Goal: Task Accomplishment & Management: Manage account settings

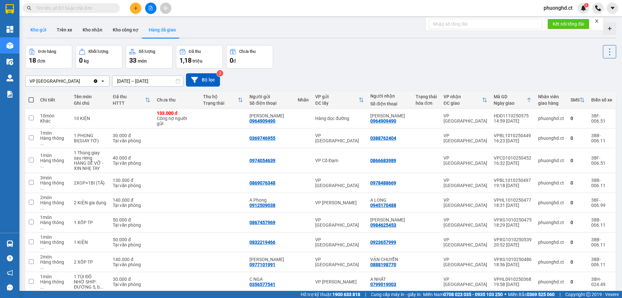
click at [42, 29] on button "Kho gửi" at bounding box center [38, 30] width 26 height 16
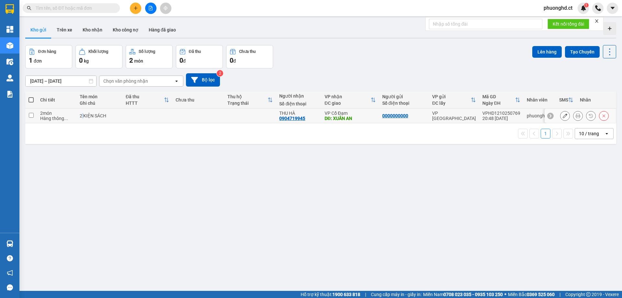
click at [82, 113] on div "2 KIỆN SÁCH" at bounding box center [100, 115] width 40 height 5
checkbox input "true"
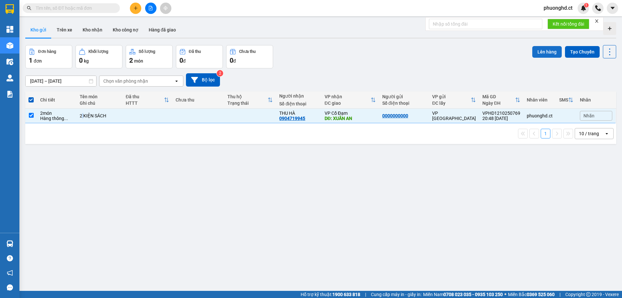
click at [540, 50] on button "Lên hàng" at bounding box center [546, 52] width 29 height 12
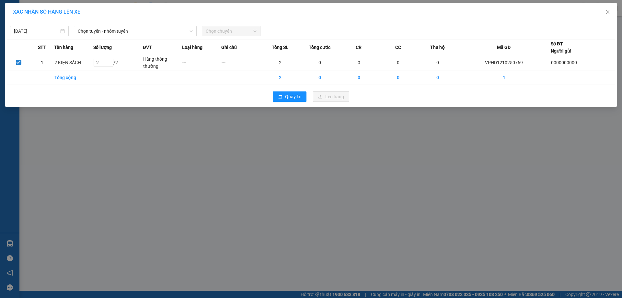
click at [92, 25] on div "[DATE] Chọn tuyến - nhóm tuyến Chọn chuyến" at bounding box center [311, 30] width 608 height 14
click at [97, 31] on span "Chọn tuyến - nhóm tuyến" at bounding box center [135, 31] width 115 height 10
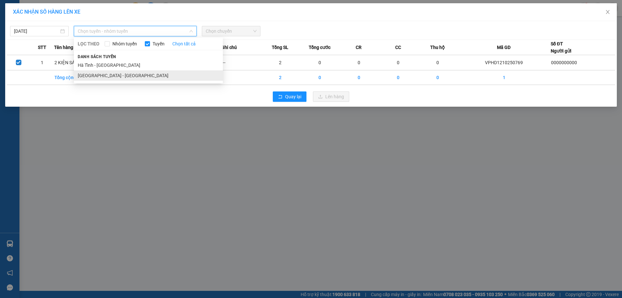
click at [84, 74] on li "[GEOGRAPHIC_DATA] - [GEOGRAPHIC_DATA]" at bounding box center [148, 75] width 149 height 10
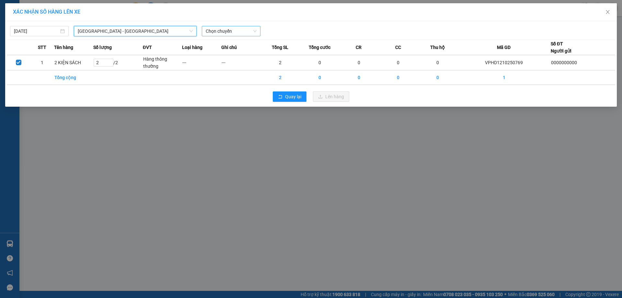
click at [228, 29] on span "Chọn chuyến" at bounding box center [231, 31] width 51 height 10
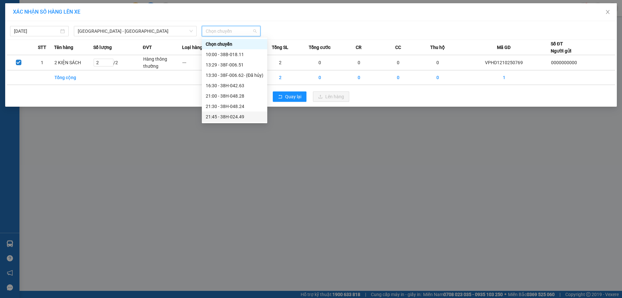
click at [234, 114] on div "21:45 - 38H-024.49" at bounding box center [235, 116] width 58 height 7
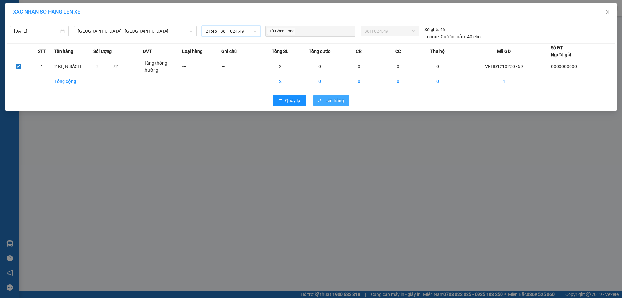
click at [339, 99] on span "Lên hàng" at bounding box center [334, 100] width 19 height 7
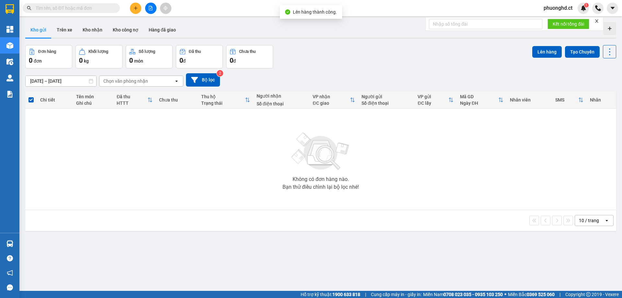
click at [598, 23] on icon "close" at bounding box center [596, 21] width 5 height 5
click at [79, 9] on input "text" at bounding box center [74, 8] width 76 height 7
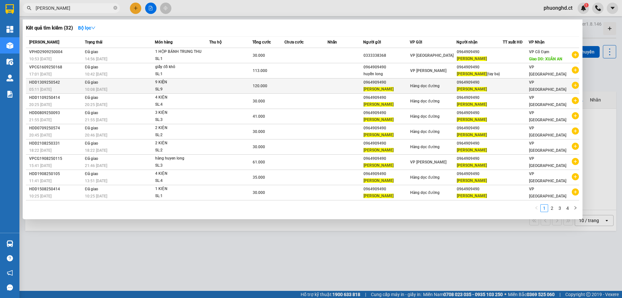
type input "[PERSON_NAME]"
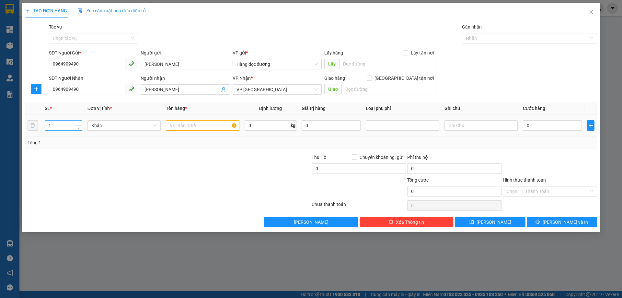
click at [68, 125] on input "1" at bounding box center [63, 125] width 37 height 10
click at [202, 127] on input "text" at bounding box center [202, 125] width 73 height 10
type input "1"
click at [52, 125] on input "1" at bounding box center [63, 125] width 37 height 10
click at [193, 189] on div at bounding box center [119, 187] width 191 height 23
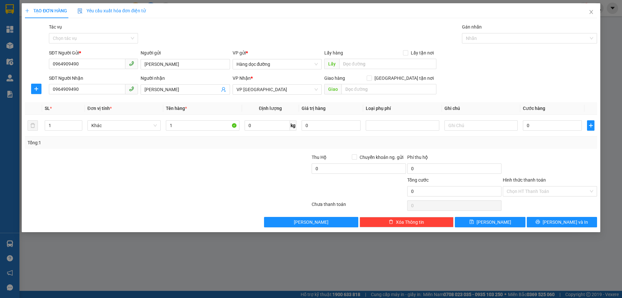
click at [193, 188] on div at bounding box center [119, 187] width 191 height 23
click at [59, 122] on input "1" at bounding box center [63, 125] width 37 height 10
click at [589, 15] on span "Close" at bounding box center [591, 12] width 18 height 18
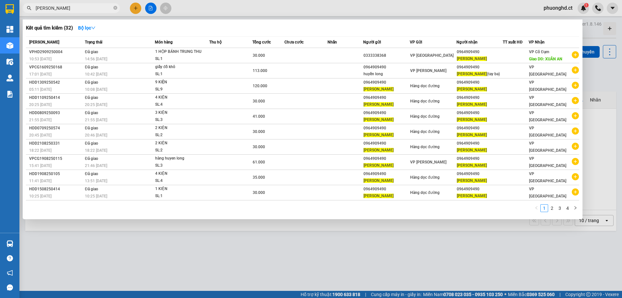
click at [599, 78] on div at bounding box center [311, 149] width 622 height 298
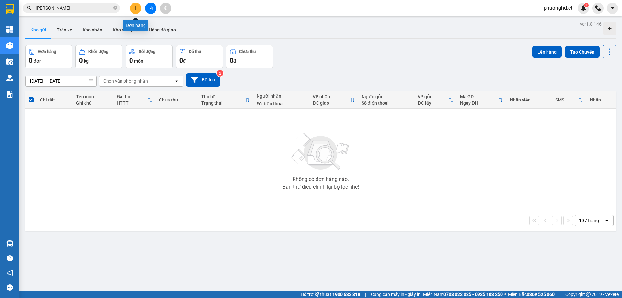
click at [136, 10] on icon "plus" at bounding box center [135, 8] width 5 height 5
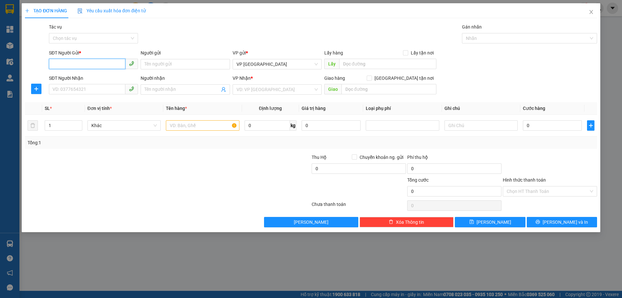
paste input "0000000000"
type input "0000000000"
click at [67, 91] on input "SĐT Người Nhận" at bounding box center [87, 89] width 76 height 10
click at [265, 64] on span "VP [GEOGRAPHIC_DATA]" at bounding box center [276, 64] width 81 height 10
type input "0963963616"
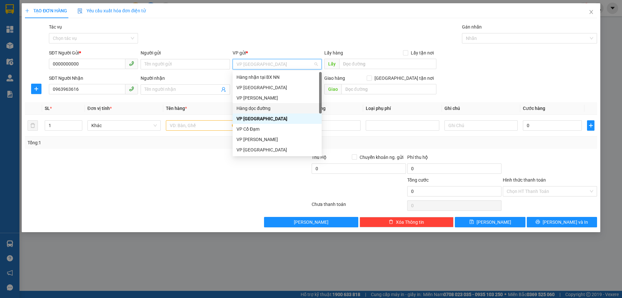
click at [262, 107] on div "Hàng dọc đường" at bounding box center [276, 108] width 81 height 7
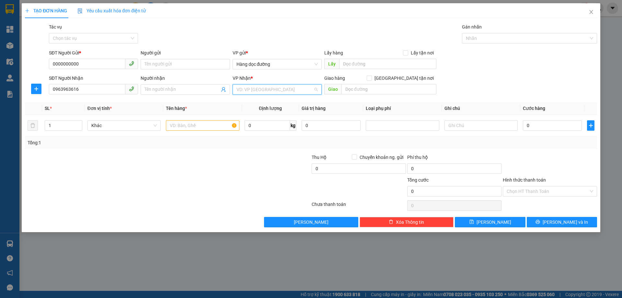
click at [300, 86] on input "search" at bounding box center [274, 90] width 77 height 10
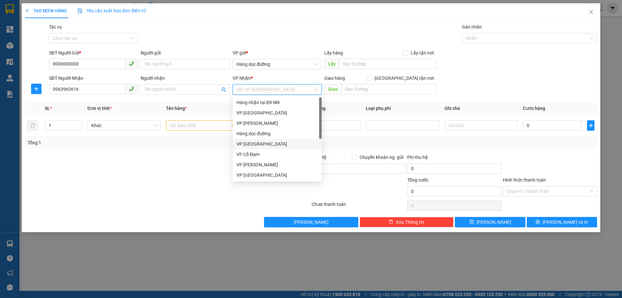
click at [253, 145] on div "VP [GEOGRAPHIC_DATA]" at bounding box center [276, 143] width 81 height 7
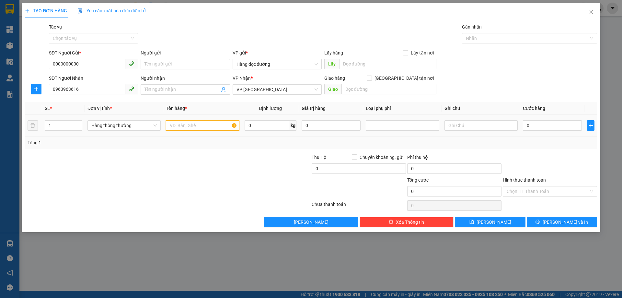
click at [181, 124] on input "text" at bounding box center [202, 125] width 73 height 10
type input "1 XỐP"
click at [545, 126] on input "0" at bounding box center [552, 125] width 59 height 10
type input "40"
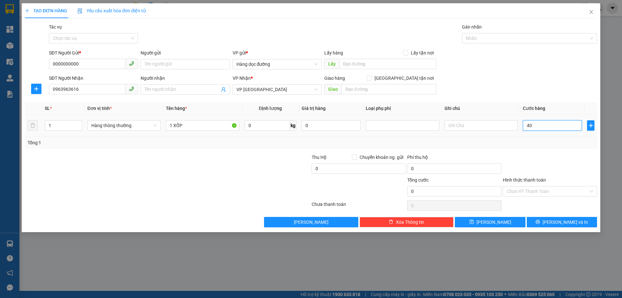
type input "40"
click at [539, 190] on input "Hình thức thanh toán" at bounding box center [548, 191] width 82 height 10
type input "40.000"
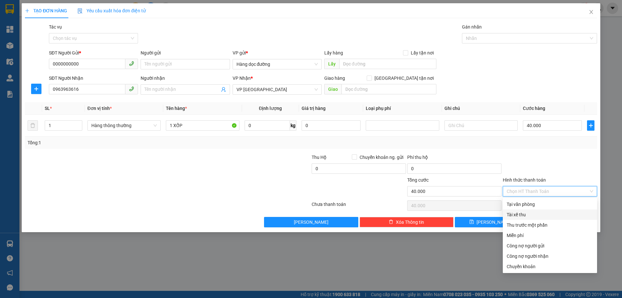
click at [529, 217] on div "Tài xế thu" at bounding box center [550, 214] width 86 height 7
type input "0"
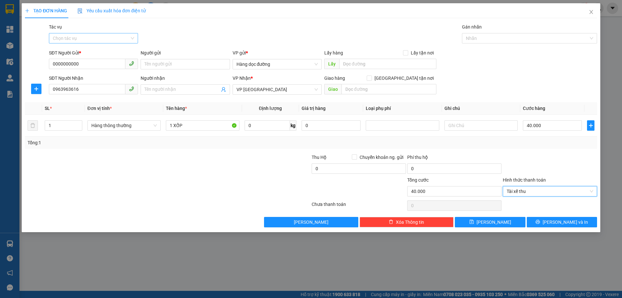
click at [103, 34] on input "Tác vụ" at bounding box center [91, 38] width 77 height 10
click at [82, 63] on div "Nhập hàng kho nhận" at bounding box center [93, 61] width 81 height 7
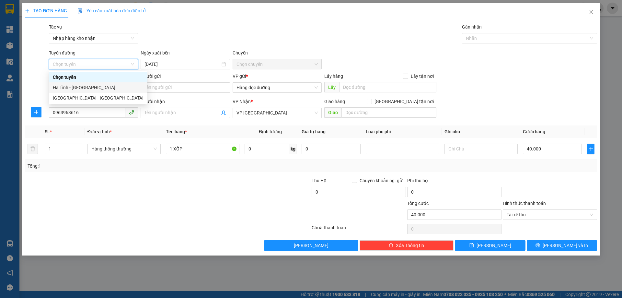
click at [76, 89] on div "Hà Tĩnh - [GEOGRAPHIC_DATA]" at bounding box center [98, 87] width 91 height 7
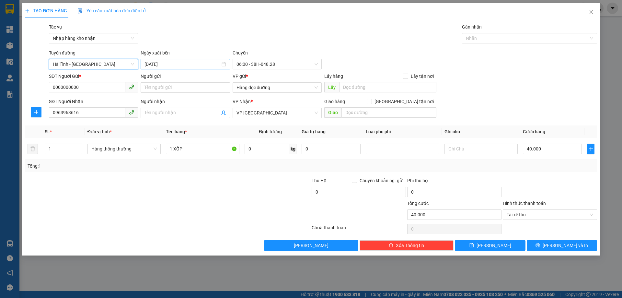
click at [190, 68] on div "[DATE]" at bounding box center [185, 64] width 89 height 10
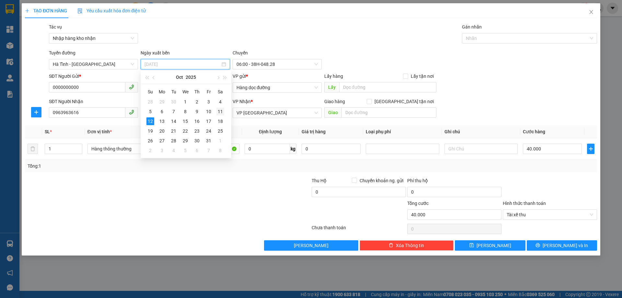
click at [220, 111] on div "11" at bounding box center [220, 112] width 8 height 8
type input "[DATE]"
click at [271, 66] on span "06:00 - 38H-048.28" at bounding box center [276, 64] width 81 height 10
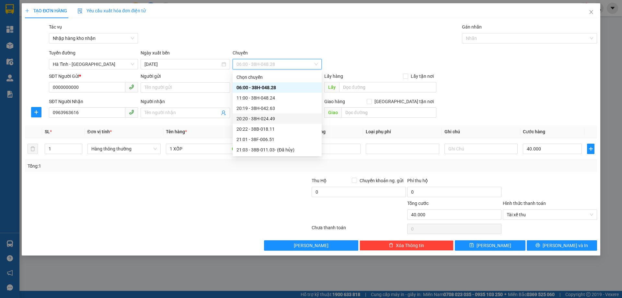
click at [271, 117] on div "20:20 - 38H-024.49" at bounding box center [276, 118] width 81 height 7
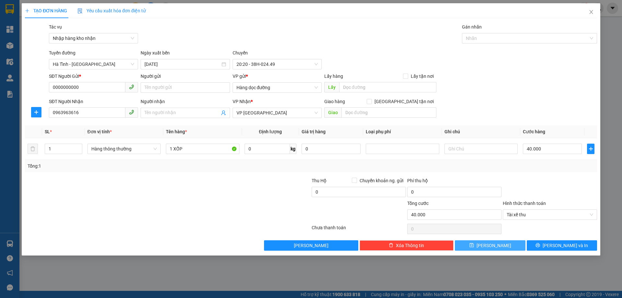
click at [495, 243] on span "[PERSON_NAME]" at bounding box center [493, 245] width 35 height 7
type input "0"
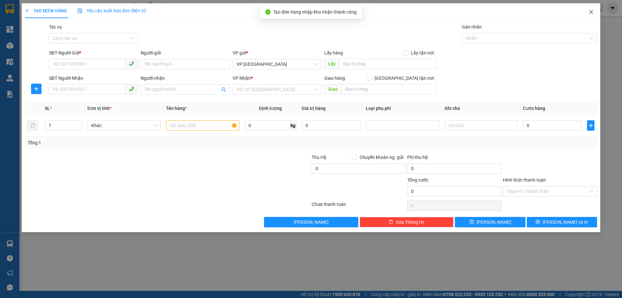
click at [590, 14] on icon "close" at bounding box center [591, 12] width 4 height 4
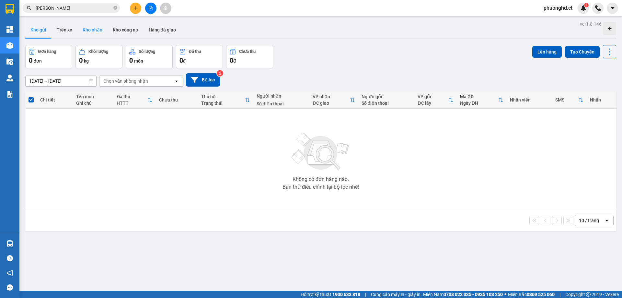
click at [96, 30] on button "Kho nhận" at bounding box center [92, 30] width 30 height 16
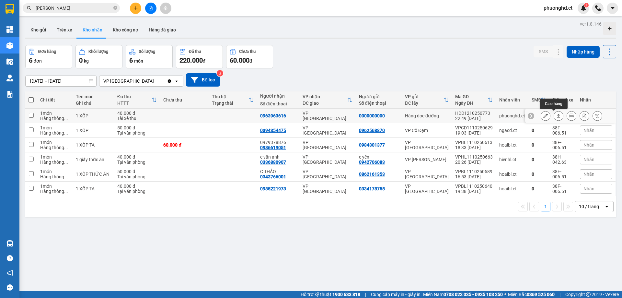
click at [556, 117] on icon at bounding box center [558, 115] width 5 height 5
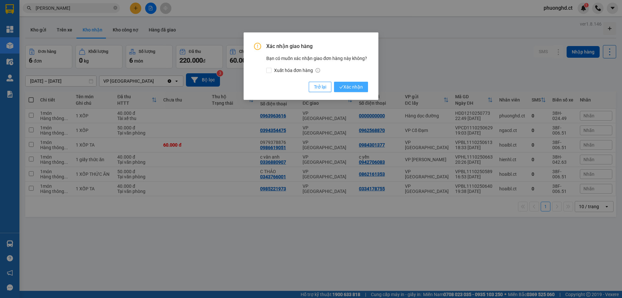
click at [345, 86] on span "Xác nhận" at bounding box center [351, 86] width 24 height 7
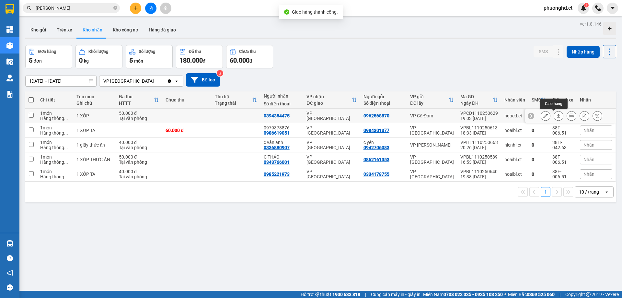
click at [557, 118] on icon at bounding box center [559, 116] width 4 height 4
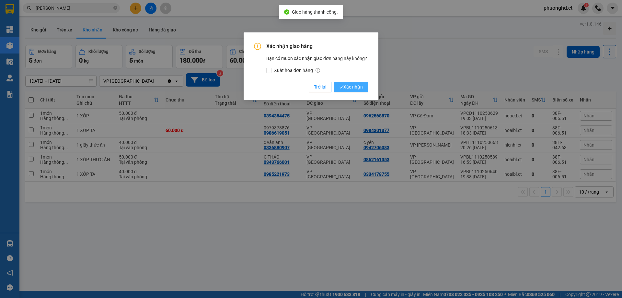
click at [352, 89] on span "Xác nhận" at bounding box center [351, 86] width 24 height 7
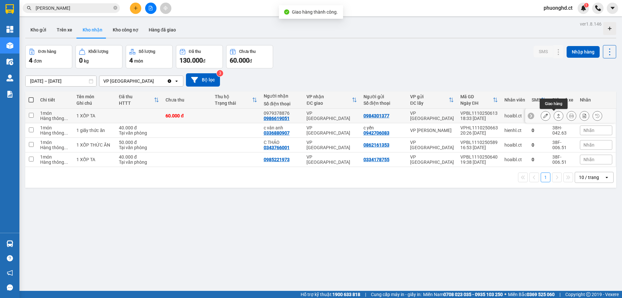
click at [557, 115] on icon at bounding box center [559, 116] width 4 height 4
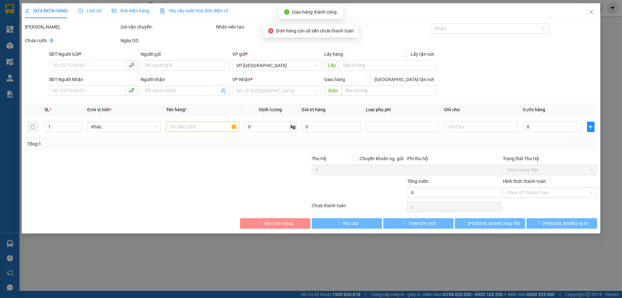
type input "0984301377"
type input "0986619051"
type input "0979378876"
type input "0"
type input "60.000"
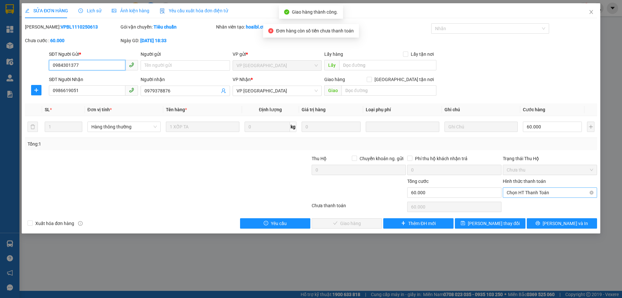
click at [528, 195] on span "Chọn HT Thanh Toán" at bounding box center [550, 193] width 86 height 10
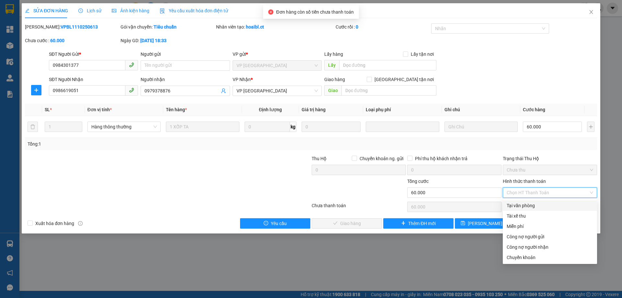
click at [518, 208] on div "Tại văn phòng" at bounding box center [550, 205] width 86 height 7
type input "0"
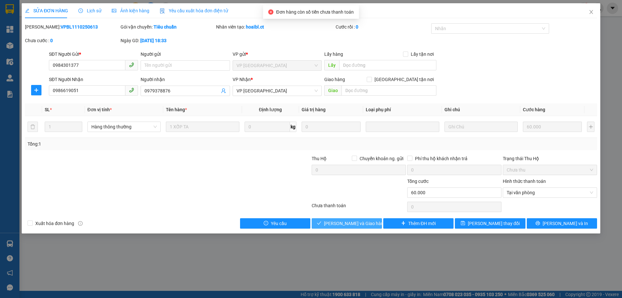
click at [335, 222] on span "[PERSON_NAME] và Giao hàng" at bounding box center [355, 223] width 62 height 7
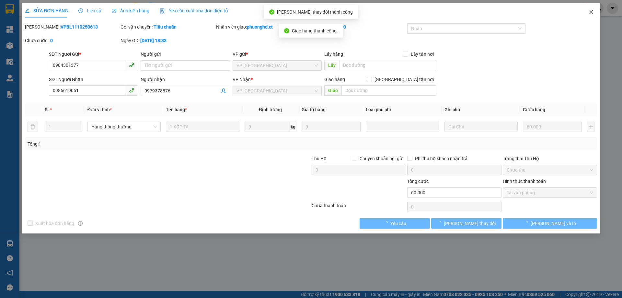
click at [590, 11] on icon "close" at bounding box center [591, 12] width 4 height 4
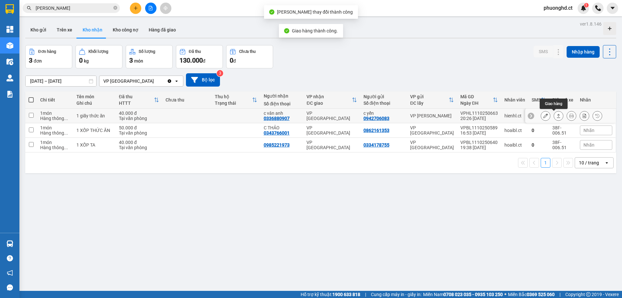
click at [556, 116] on icon at bounding box center [558, 115] width 5 height 5
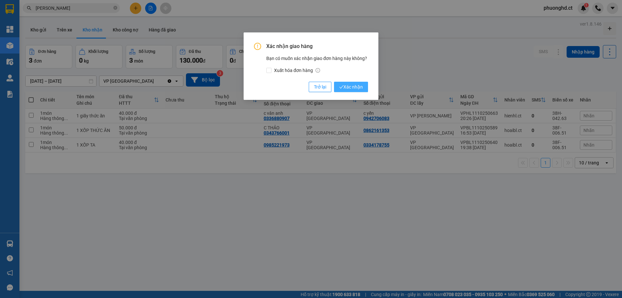
click at [348, 88] on span "Xác nhận" at bounding box center [351, 86] width 24 height 7
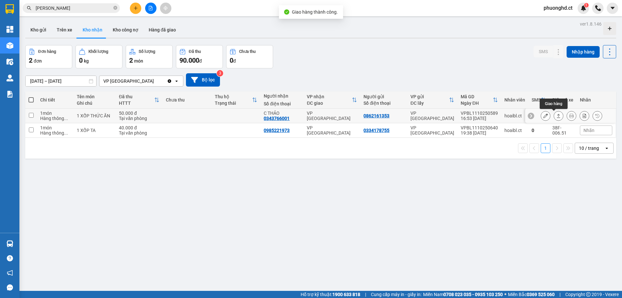
click at [556, 116] on button at bounding box center [558, 115] width 9 height 11
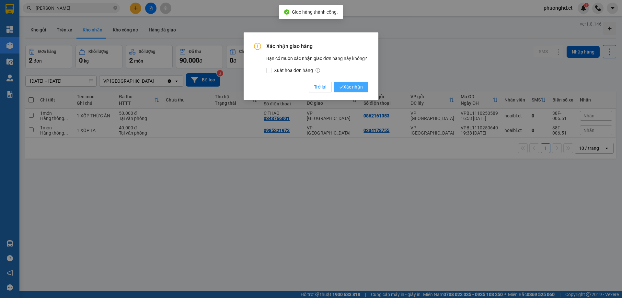
click at [355, 86] on span "Xác nhận" at bounding box center [351, 86] width 24 height 7
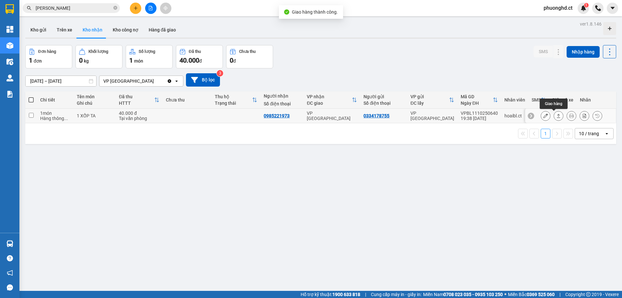
click at [556, 117] on icon at bounding box center [558, 115] width 5 height 5
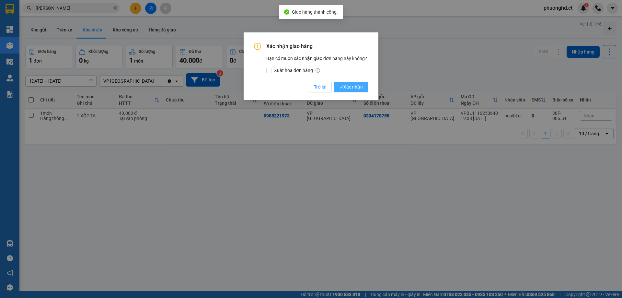
click at [350, 88] on span "Xác nhận" at bounding box center [351, 86] width 24 height 7
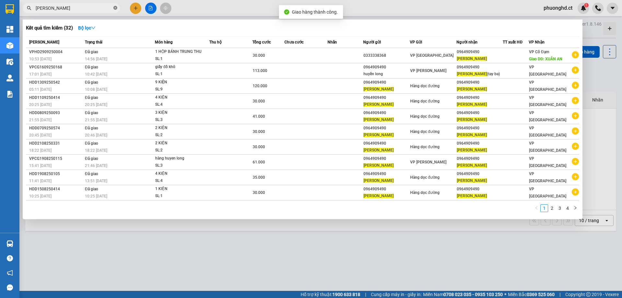
click at [115, 8] on icon "close-circle" at bounding box center [115, 8] width 4 height 4
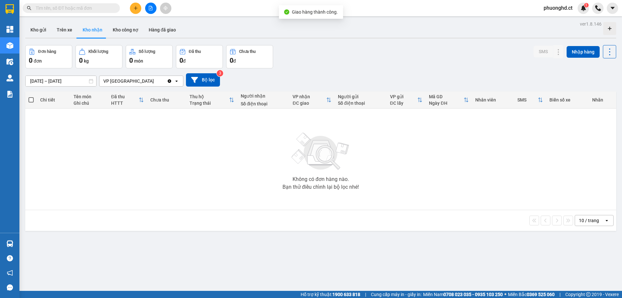
click at [96, 8] on input "text" at bounding box center [74, 8] width 76 height 7
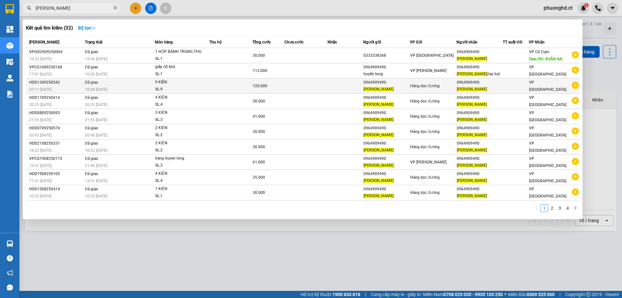
type input "[PERSON_NAME]"
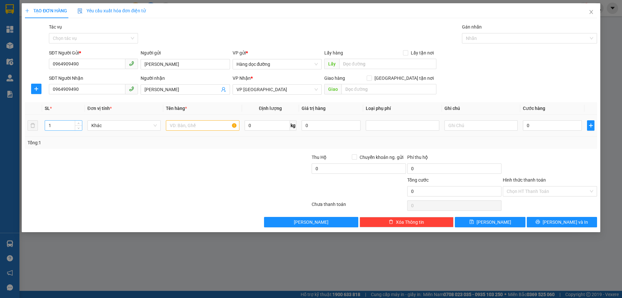
click at [64, 123] on input "1" at bounding box center [63, 125] width 37 height 10
click at [77, 124] on span "up" at bounding box center [79, 124] width 4 height 4
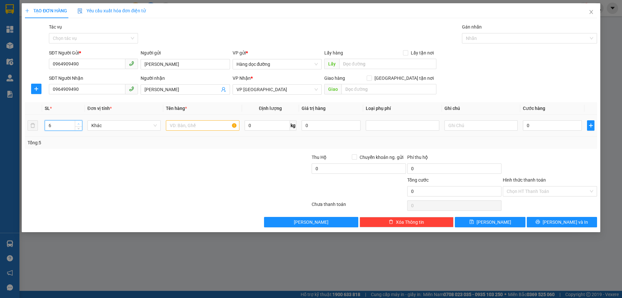
click at [77, 124] on span "up" at bounding box center [79, 124] width 4 height 4
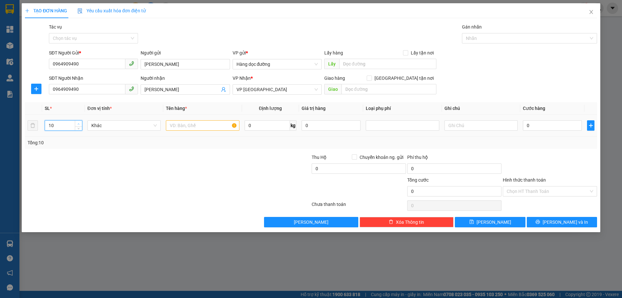
type input "11"
click at [77, 124] on span "up" at bounding box center [79, 124] width 4 height 4
click at [169, 127] on input "text" at bounding box center [202, 125] width 73 height 10
type input "11"
type input "10"
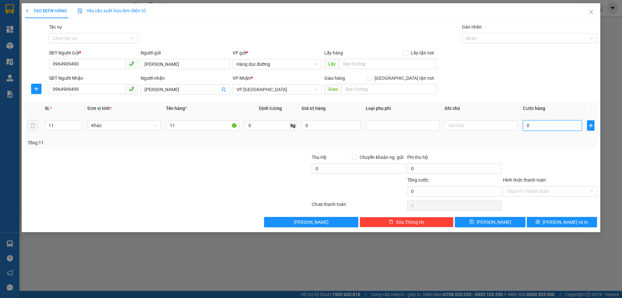
type input "10"
type input "160"
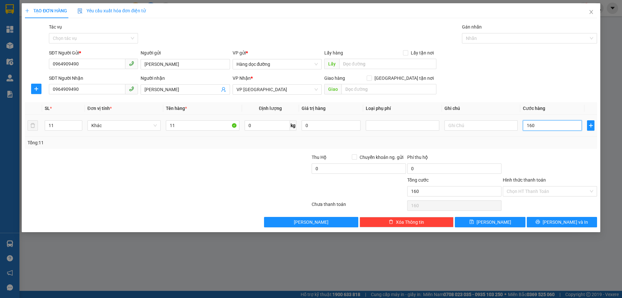
type input "1.640"
type input "116"
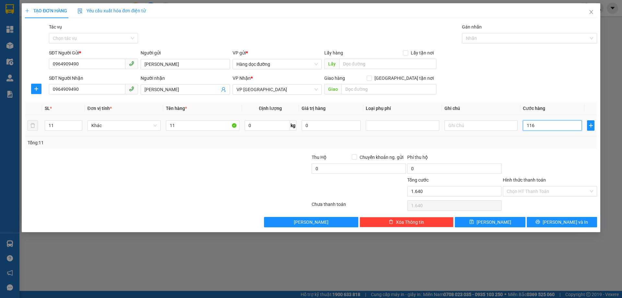
type input "116"
type input "16.000"
click at [557, 86] on div "SĐT Người Nhận 0964909490 Người nhận HUYỀN QUANG VP Nhận * VP Hà [GEOGRAPHIC_DA…" at bounding box center [323, 85] width 551 height 23
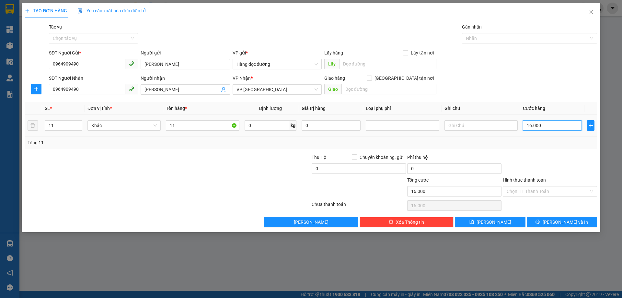
click at [531, 125] on input "16.000" at bounding box center [552, 125] width 59 height 10
click at [537, 126] on input "16.000" at bounding box center [552, 125] width 59 height 10
click at [530, 126] on input "16.000" at bounding box center [552, 125] width 59 height 10
type input "000.164"
type input "164"
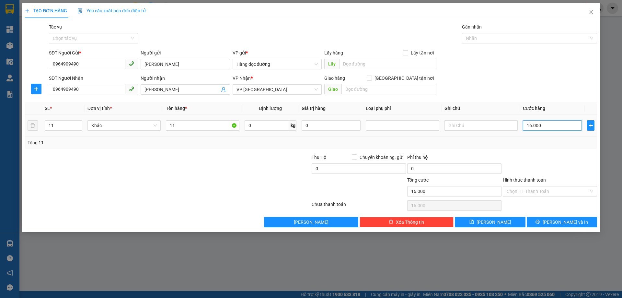
type input "164"
click at [540, 68] on div "SĐT Người Gửi * 0964909490 Người gửi [PERSON_NAME] VP gửi * Hàng dọc đường Lấy …" at bounding box center [323, 60] width 551 height 23
type input "164.000"
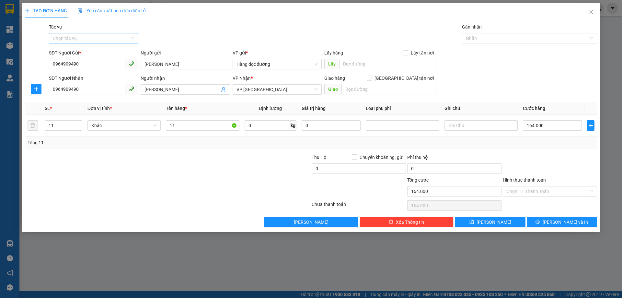
click at [90, 36] on input "Tác vụ" at bounding box center [91, 38] width 77 height 10
click at [75, 60] on div "Nhập hàng kho nhận" at bounding box center [93, 61] width 81 height 7
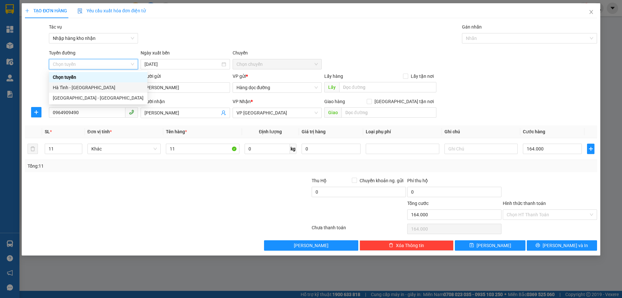
click at [76, 88] on div "Hà Tĩnh - [GEOGRAPHIC_DATA]" at bounding box center [98, 87] width 91 height 7
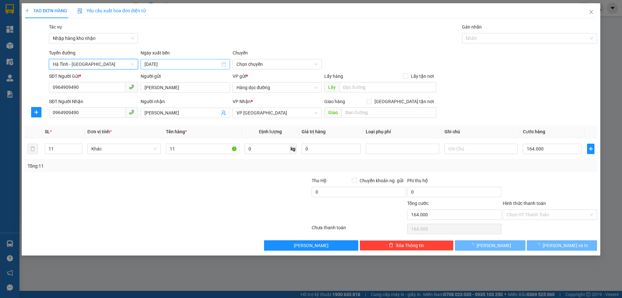
click at [166, 65] on input "[DATE]" at bounding box center [181, 64] width 75 height 7
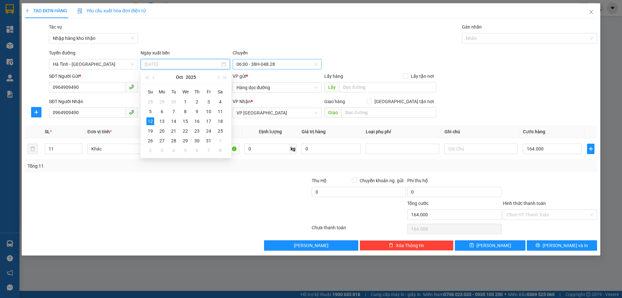
drag, startPoint x: 221, startPoint y: 108, endPoint x: 308, endPoint y: 66, distance: 97.3
click at [221, 109] on div "11" at bounding box center [220, 112] width 8 height 8
type input "[DATE]"
click at [306, 63] on span "06:00 - 38H-048.28" at bounding box center [276, 64] width 81 height 10
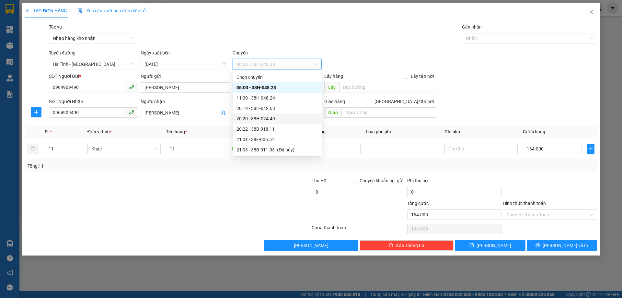
click at [288, 119] on div "20:20 - 38H-024.49" at bounding box center [276, 118] width 81 height 7
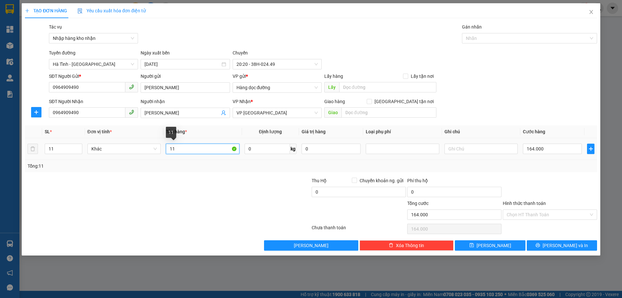
click at [210, 148] on input "11" at bounding box center [202, 148] width 73 height 10
type input "11 KIỆN"
click at [215, 185] on div at bounding box center [119, 188] width 191 height 23
click at [494, 245] on span "[PERSON_NAME]" at bounding box center [493, 245] width 35 height 7
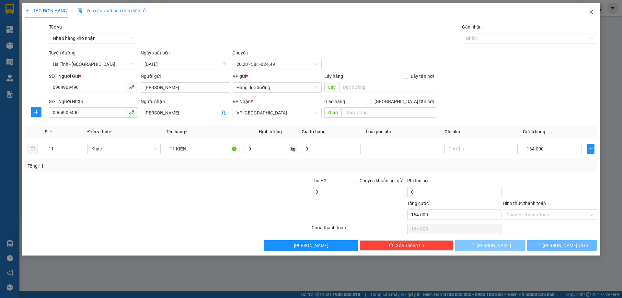
type input "1"
type input "0"
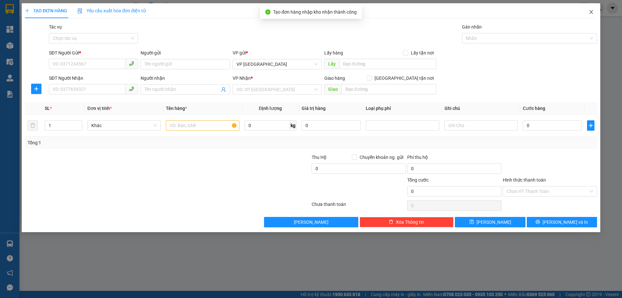
click at [592, 14] on icon "close" at bounding box center [590, 11] width 5 height 5
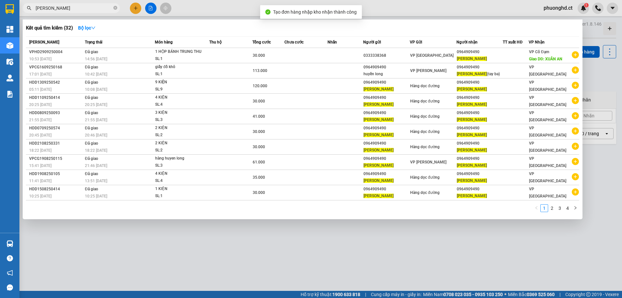
click at [160, 264] on div at bounding box center [311, 149] width 622 height 298
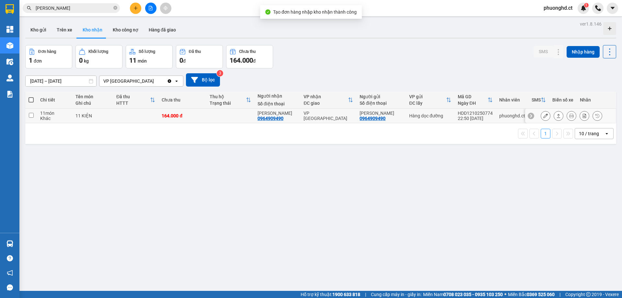
click at [153, 115] on td at bounding box center [136, 115] width 46 height 15
checkbox input "true"
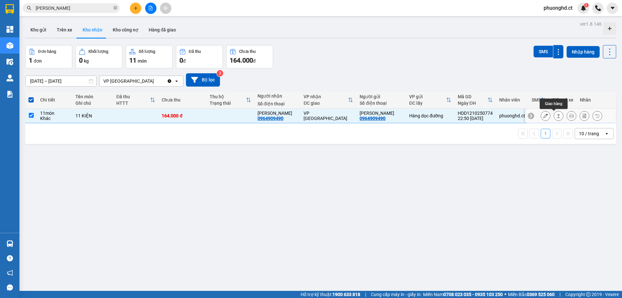
click at [556, 114] on icon at bounding box center [558, 115] width 5 height 5
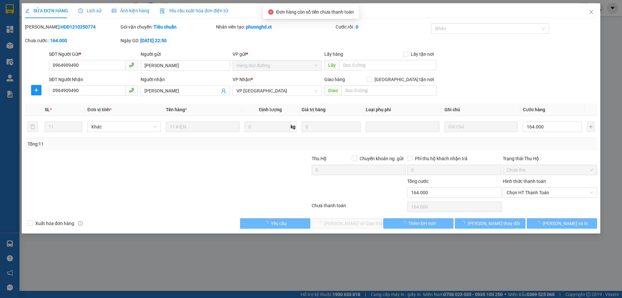
type input "0964909490"
type input "[PERSON_NAME]"
type input "0964909490"
type input "[PERSON_NAME]"
type input "0"
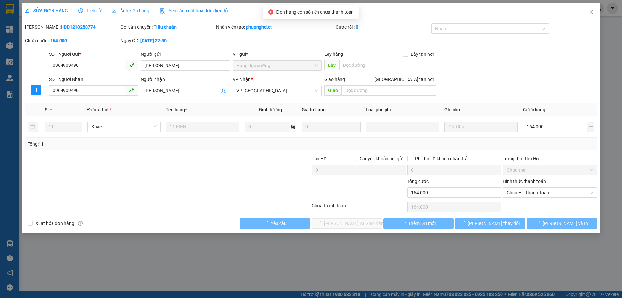
type input "164.000"
click at [538, 190] on span "Chọn HT Thanh Toán" at bounding box center [550, 193] width 86 height 10
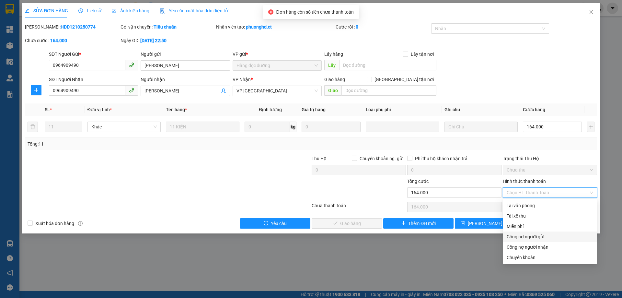
click at [521, 236] on div "Công nợ người gửi" at bounding box center [550, 236] width 86 height 7
type input "0"
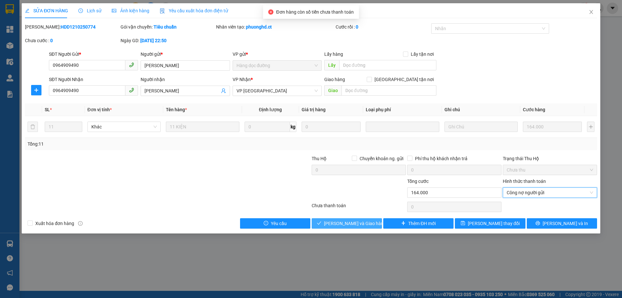
click at [344, 223] on span "[PERSON_NAME] và Giao hàng" at bounding box center [355, 223] width 62 height 7
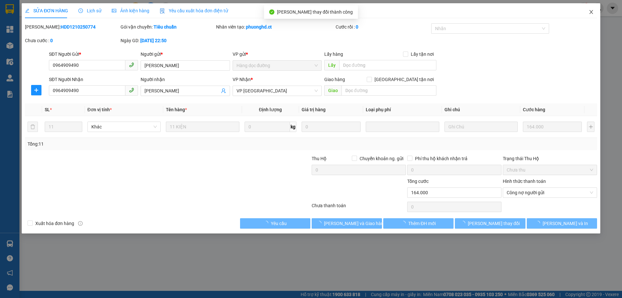
click at [590, 15] on span "Close" at bounding box center [591, 12] width 18 height 18
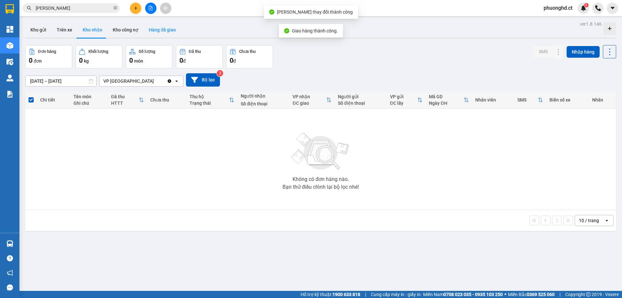
click at [152, 31] on button "Hàng đã giao" at bounding box center [162, 30] width 38 height 16
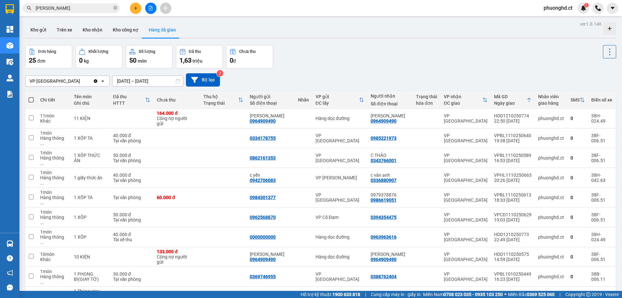
click at [150, 80] on input "[DATE] – [DATE]" at bounding box center [147, 81] width 71 height 10
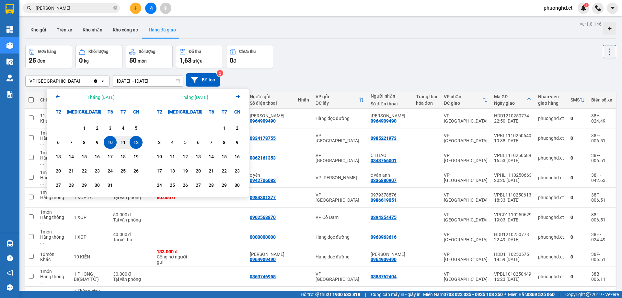
click at [139, 143] on div "12" at bounding box center [135, 142] width 9 height 8
type input "[DATE] – [DATE]"
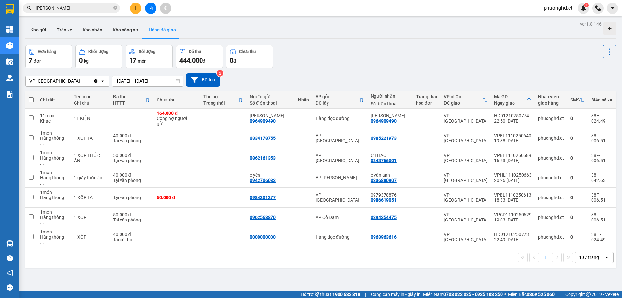
click at [259, 268] on div "ver 1.8.146 Kho gửi Trên xe Kho nhận Kho công nợ Hàng đã giao Đơn hàng 7 đơn Kh…" at bounding box center [321, 168] width 596 height 298
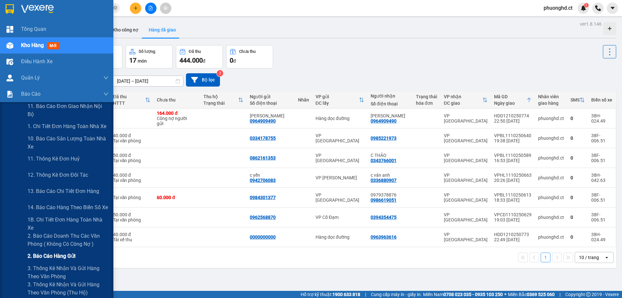
click at [51, 257] on span "2. Báo cáo hàng gửi" at bounding box center [52, 256] width 48 height 8
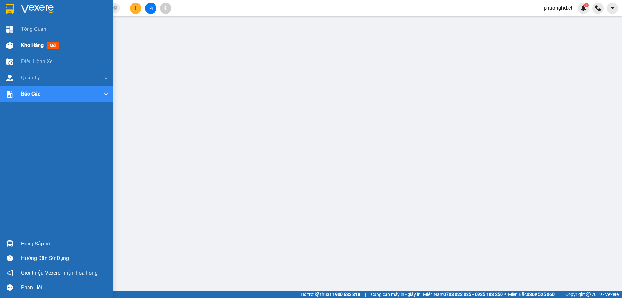
click at [16, 45] on div "Kho hàng mới" at bounding box center [56, 45] width 113 height 16
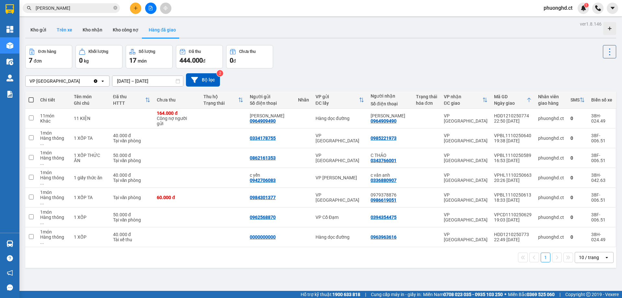
click at [71, 32] on button "Trên xe" at bounding box center [64, 30] width 26 height 16
